Goal: Communication & Community: Ask a question

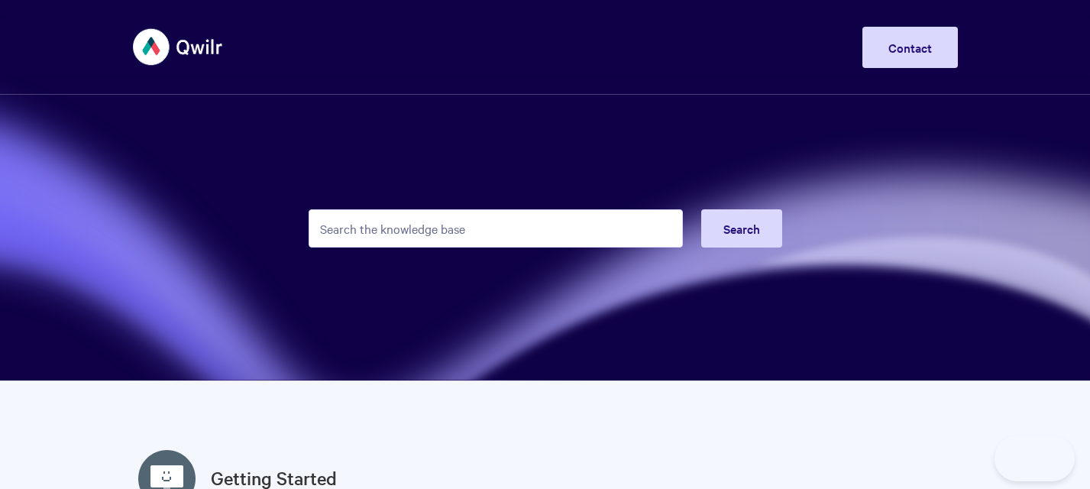
click at [648, 226] on input "Search the knowledge base" at bounding box center [495, 228] width 374 height 38
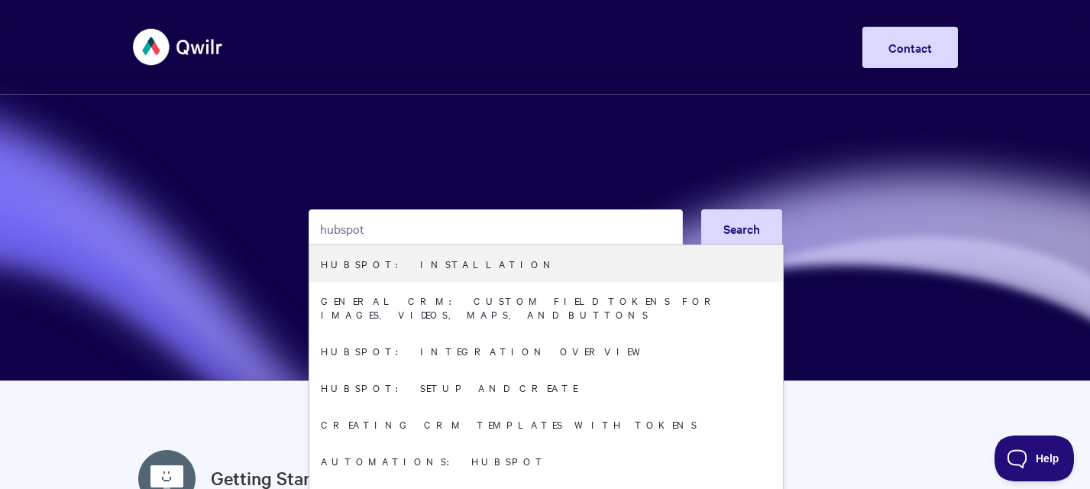
type input "hubspot"
click at [1052, 221] on section "hubspot Search HubSpot: Installation General CRM: Custom field tokens for image…" at bounding box center [545, 190] width 1090 height 381
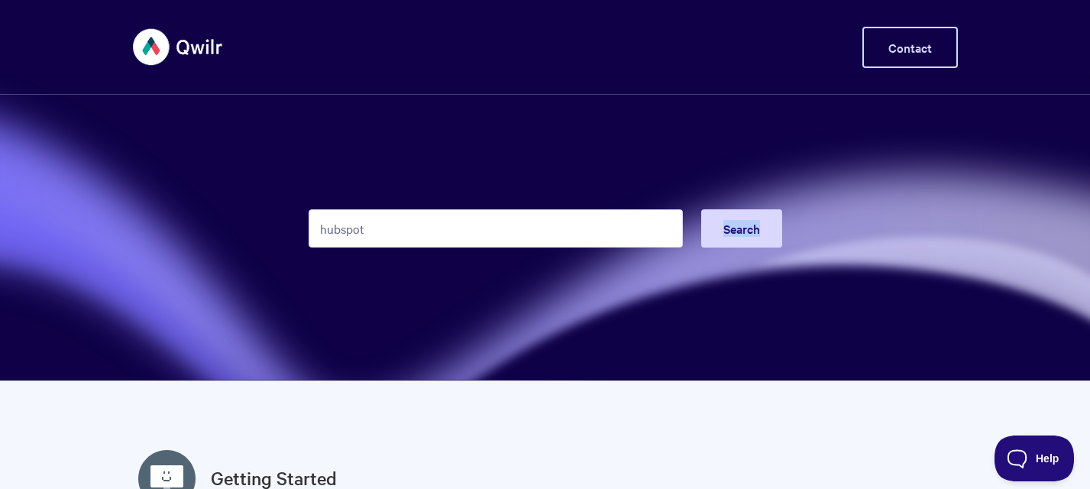
click at [905, 34] on link "Contact" at bounding box center [909, 47] width 95 height 41
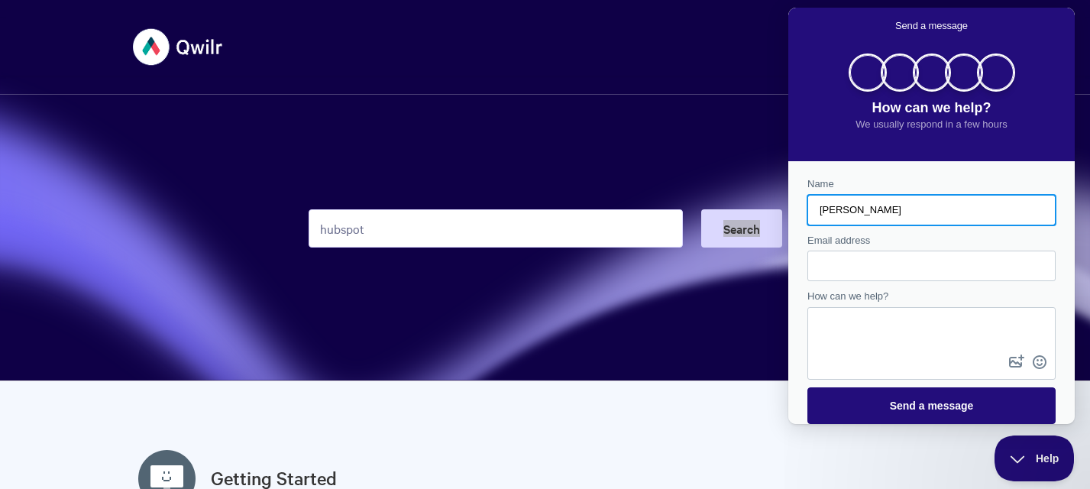
type input "[PERSON_NAME]"
click at [875, 279] on input "Email address" at bounding box center [931, 265] width 224 height 27
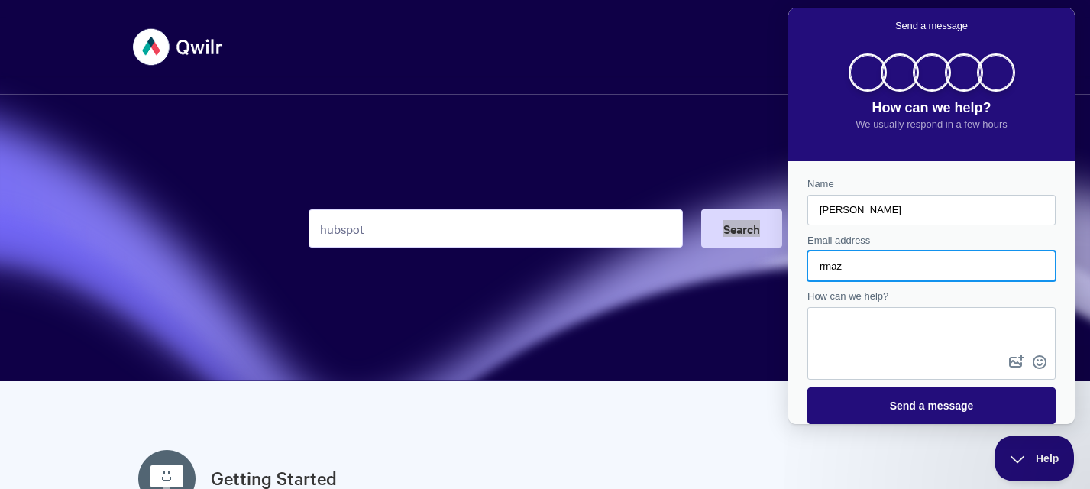
type input "[EMAIL_ADDRESS][DOMAIN_NAME]"
click at [871, 376] on div "Contact form" at bounding box center [931, 343] width 248 height 73
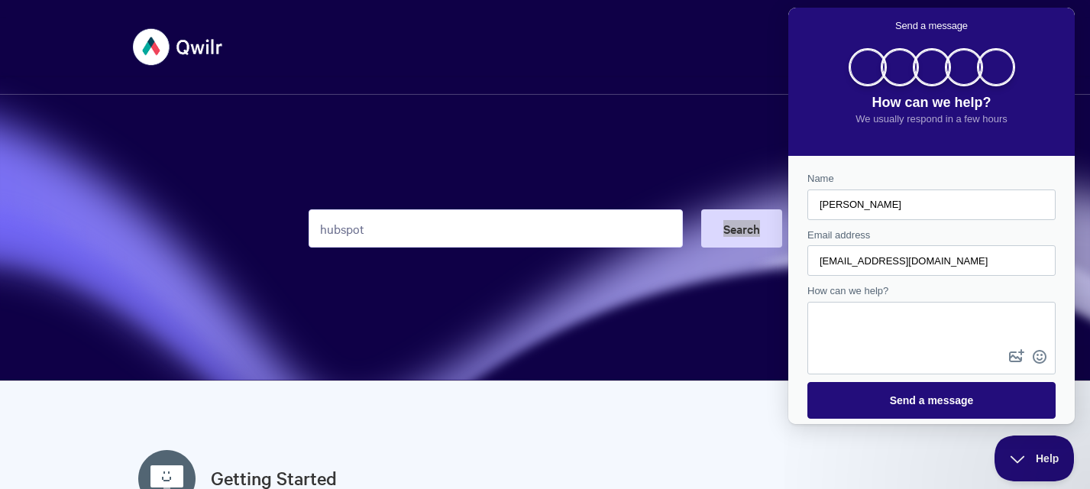
scroll to position [7, 0]
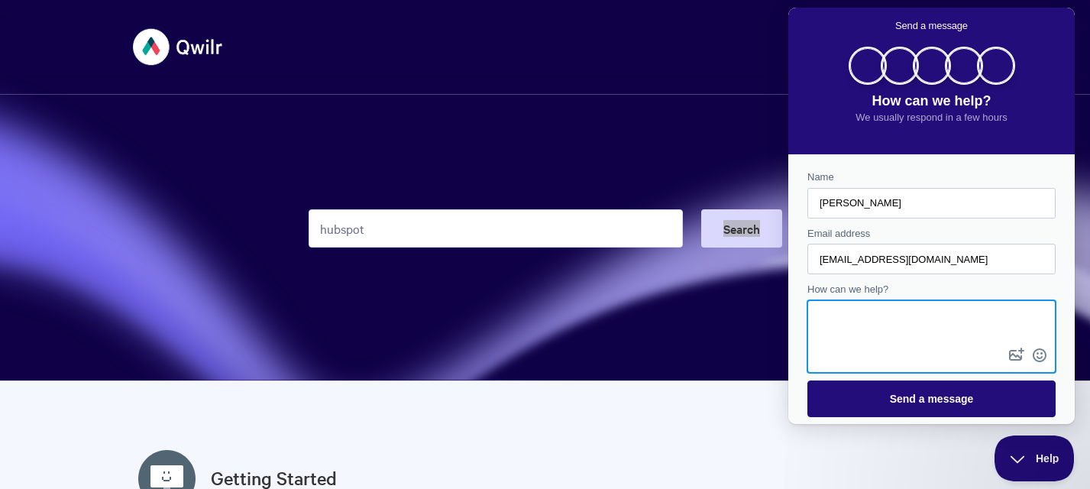
click at [865, 333] on textarea "How can we help?" at bounding box center [931, 323] width 245 height 43
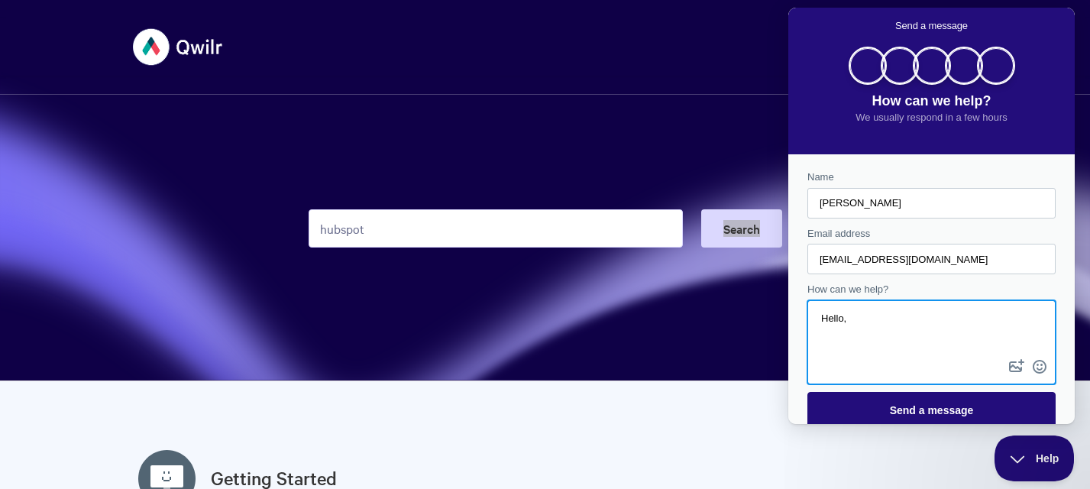
paste textarea "I'm trying to integrate Qwilr and hubspot better to improve our company sales p…"
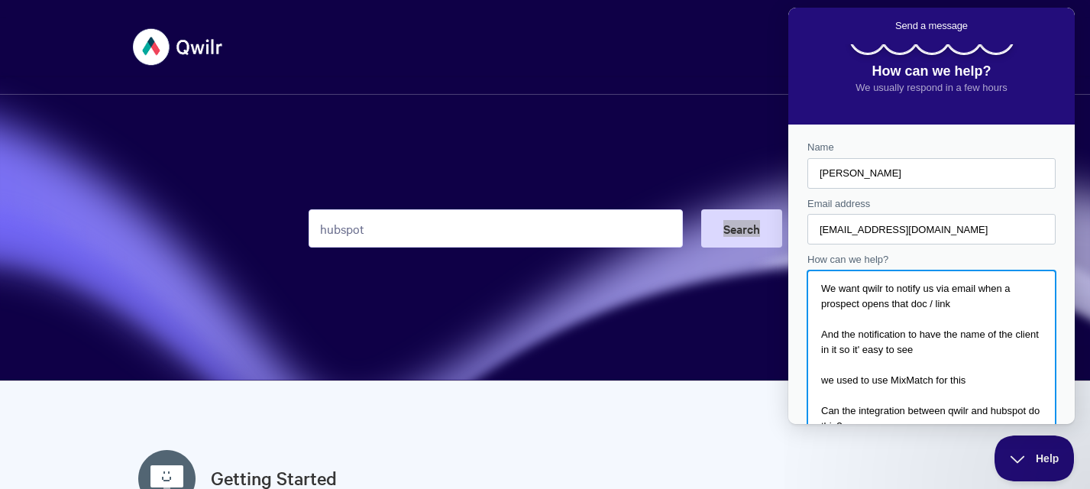
scroll to position [0, 0]
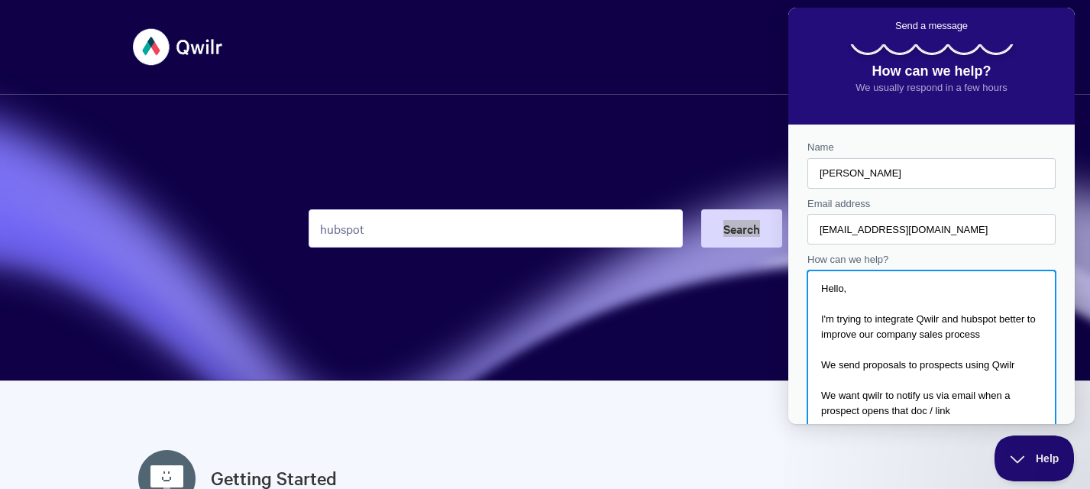
click at [856, 301] on textarea "Hello, I'm trying to integrate Qwilr and hubspot better to improve our company …" at bounding box center [931, 348] width 245 height 153
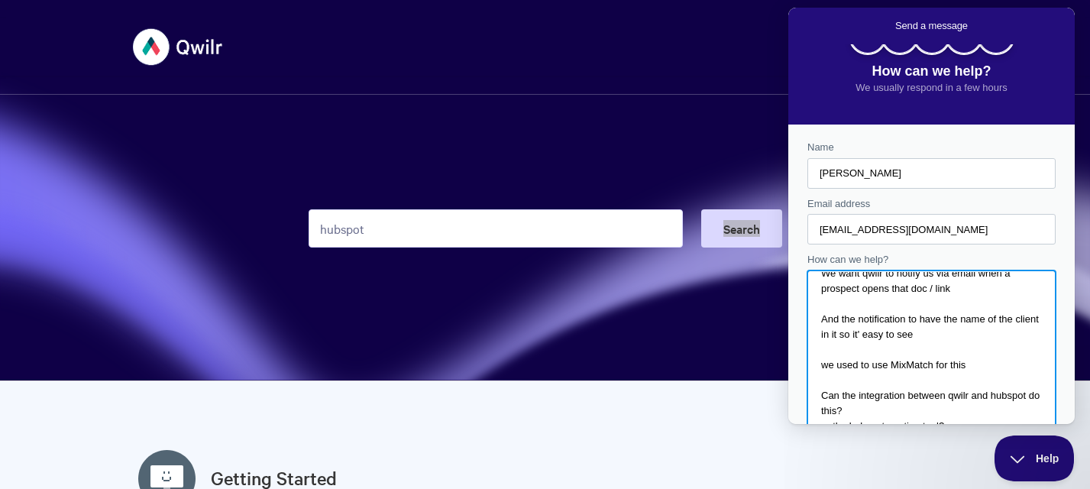
scroll to position [69, 0]
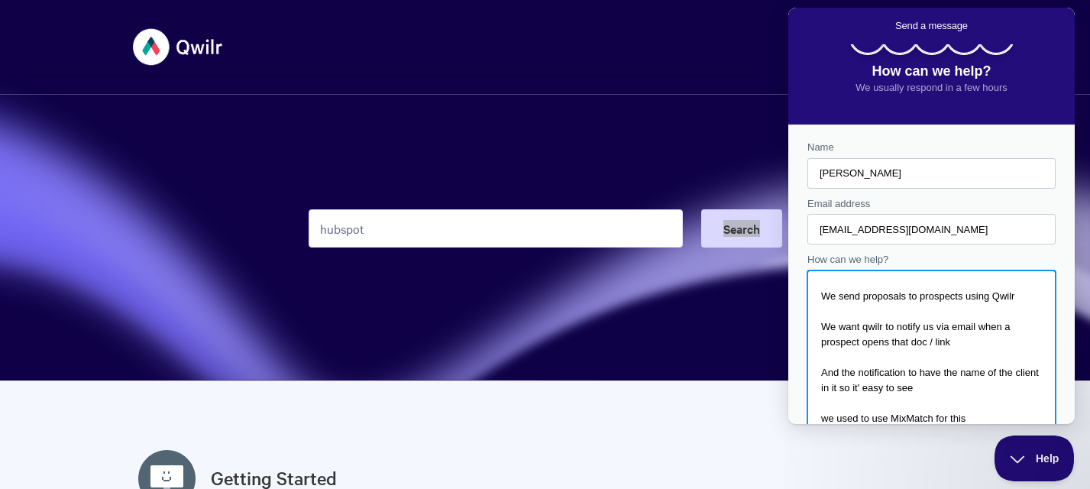
click at [1000, 370] on textarea "Hello, I'm trying to integrate Qwilr and hubspot better to improve our company …" at bounding box center [931, 348] width 245 height 153
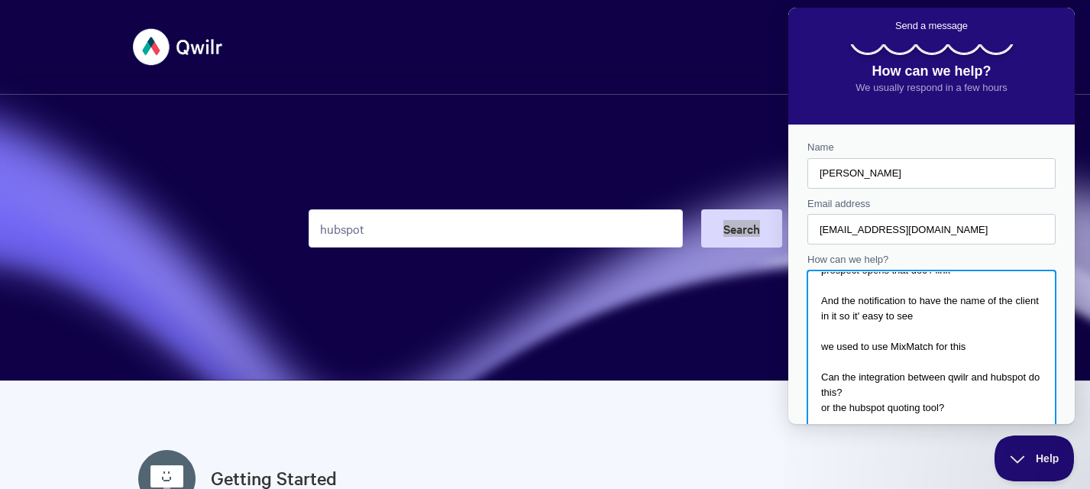
click at [909, 318] on textarea "Hello, I'm trying to integrate Qwilr and hubspot better to improve our company …" at bounding box center [931, 348] width 245 height 153
click at [967, 312] on textarea "Hello, I'm trying to integrate Qwilr and hubspot better to improve our company …" at bounding box center [931, 348] width 245 height 153
click at [919, 395] on textarea "Hello, I'm trying to integrate Qwilr and hubspot better to improve our company …" at bounding box center [931, 348] width 245 height 153
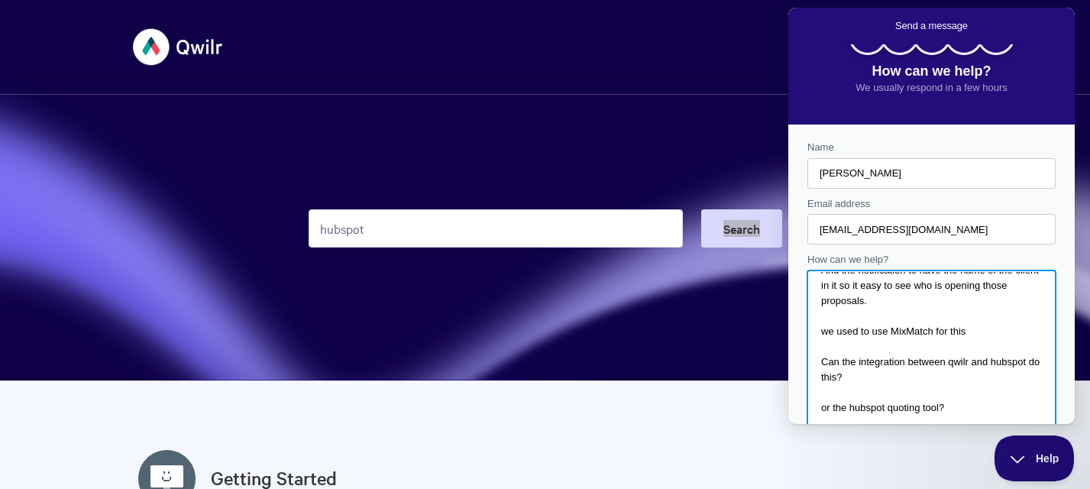
scroll to position [202, 0]
drag, startPoint x: 962, startPoint y: 411, endPoint x: 1526, endPoint y: 395, distance: 564.5
click at [788, 388] on html "Send a message How can we help? We usually respond in a few hours Name [PERSON_…" at bounding box center [931, 216] width 286 height 416
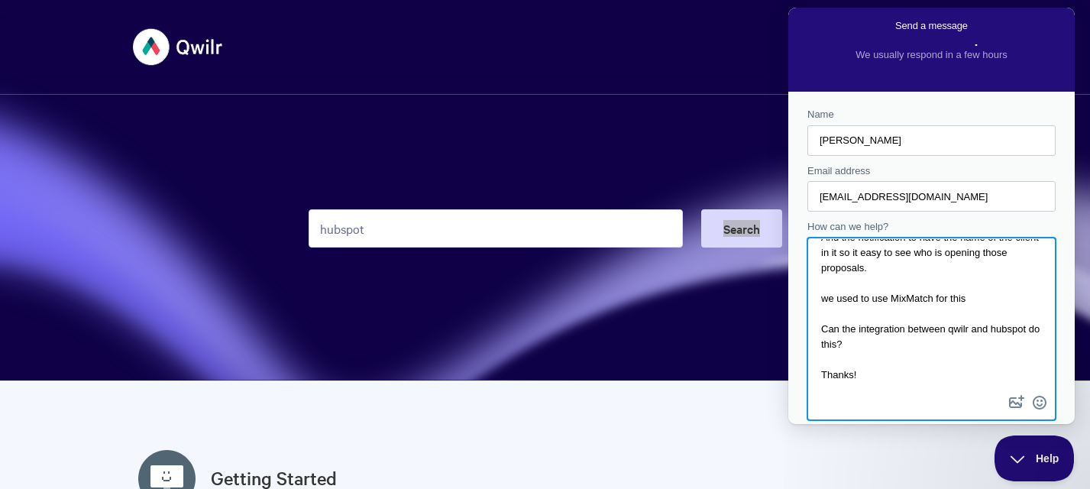
scroll to position [117, 0]
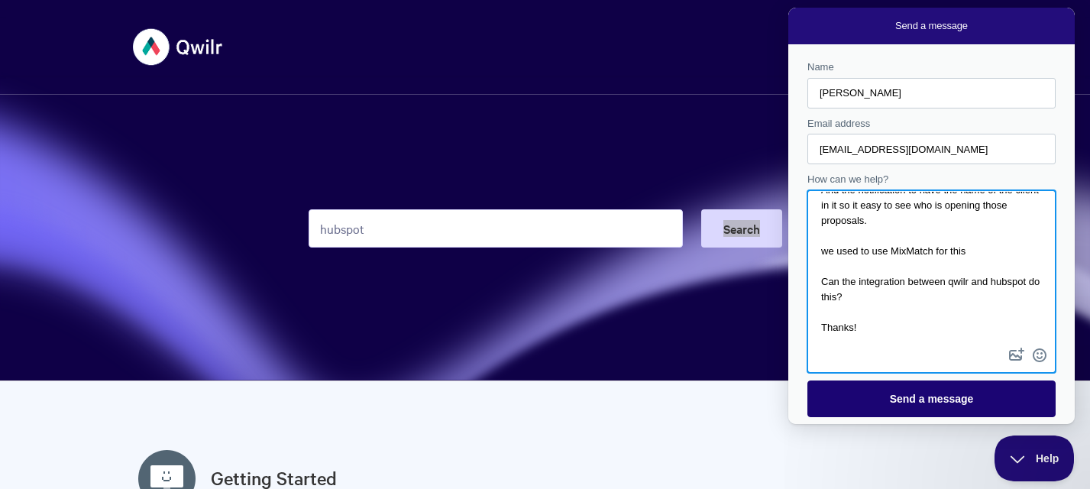
type textarea "Hello, I'm trying to integrate Qwilr and hubspot better to improve our company …"
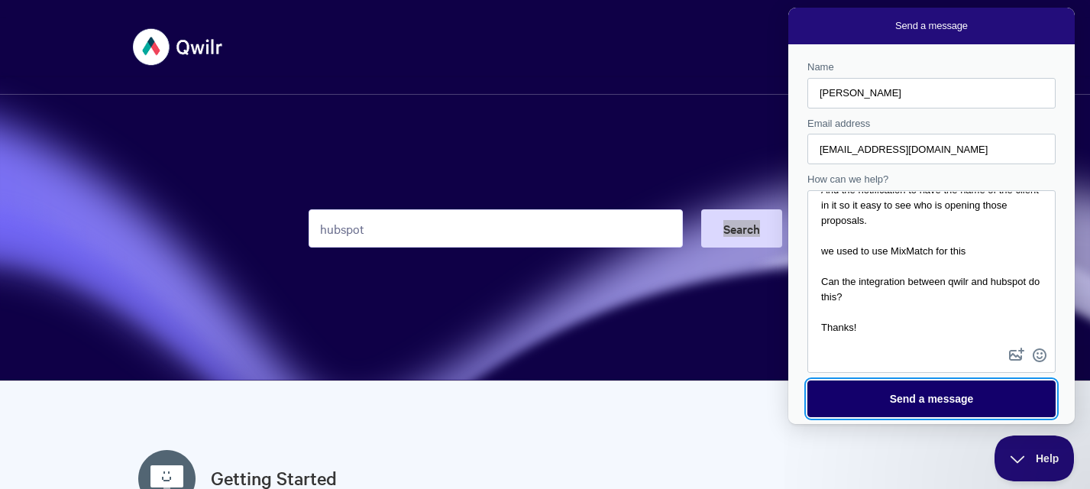
drag, startPoint x: 912, startPoint y: 397, endPoint x: 1036, endPoint y: 285, distance: 167.6
click at [912, 397] on span "Send a message" at bounding box center [932, 398] width 84 height 12
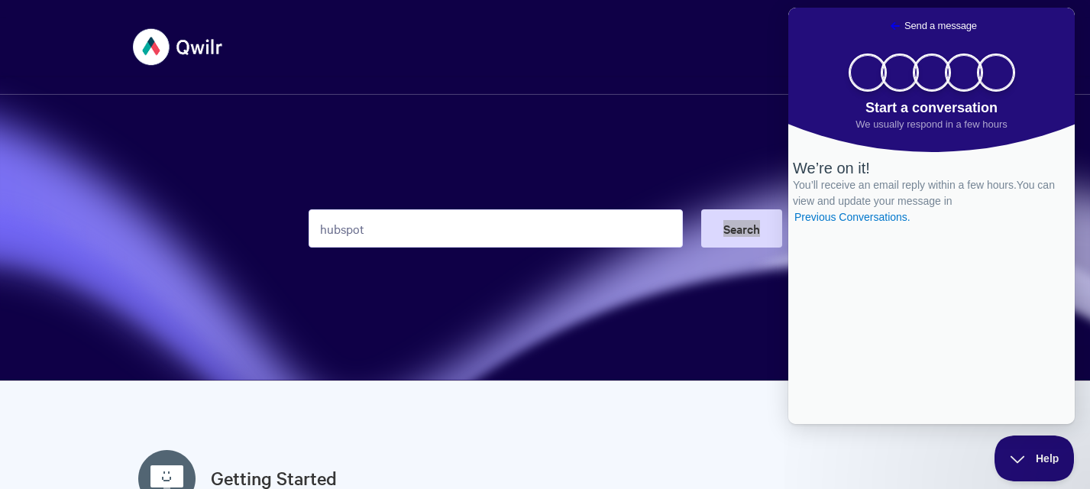
scroll to position [0, 0]
